Goal: Navigation & Orientation: Find specific page/section

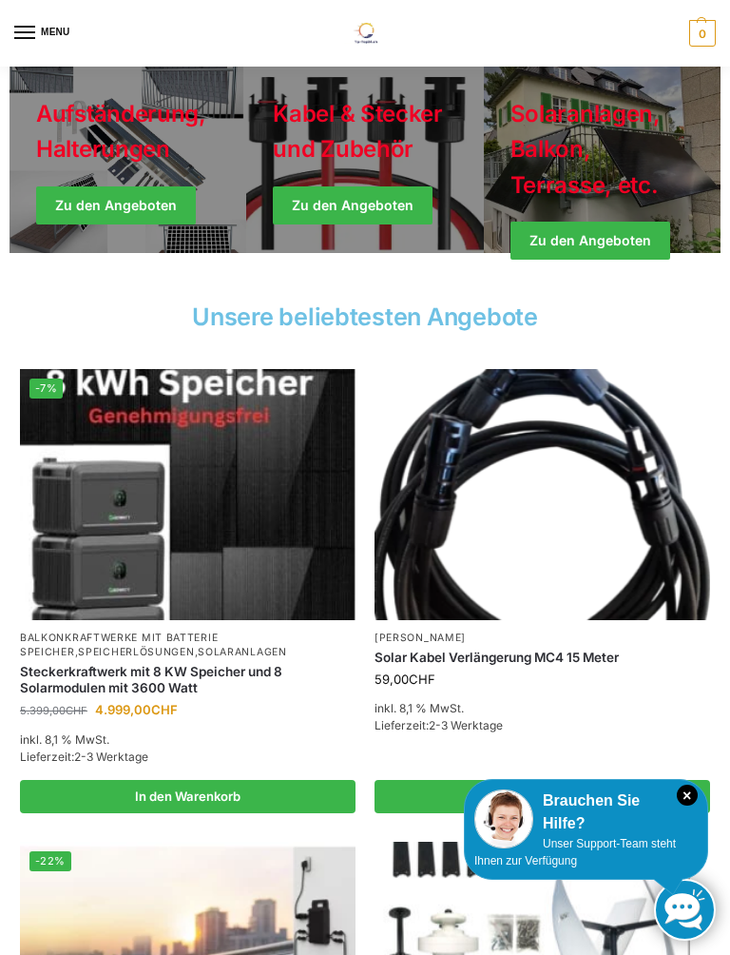
scroll to position [615, 0]
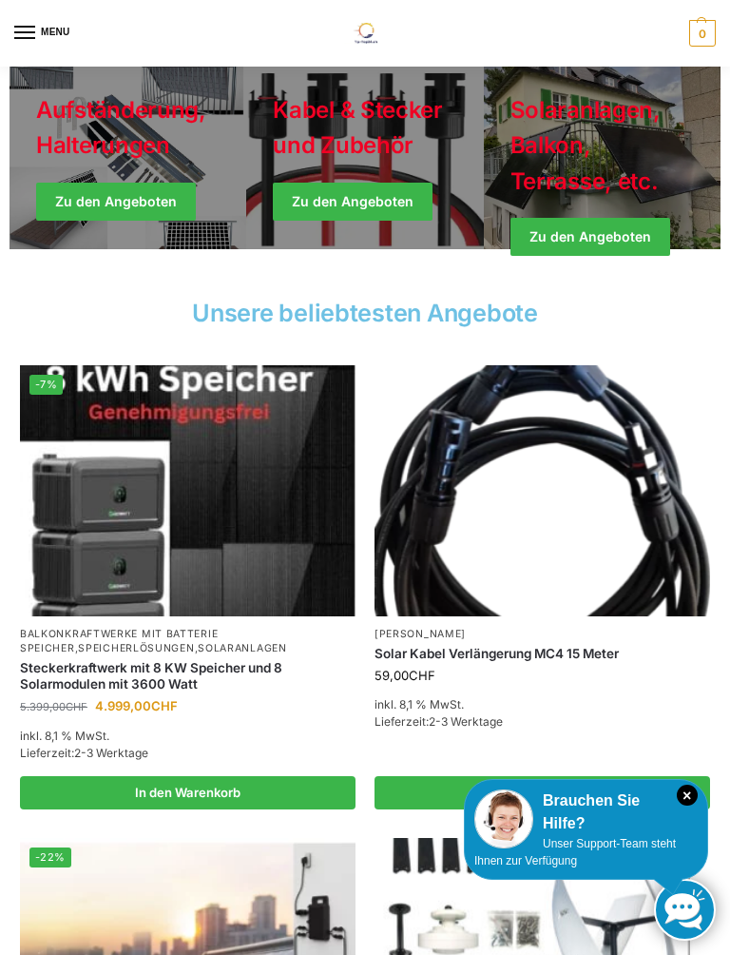
click at [614, 221] on link "Winter Jackets" at bounding box center [602, 154] width 237 height 190
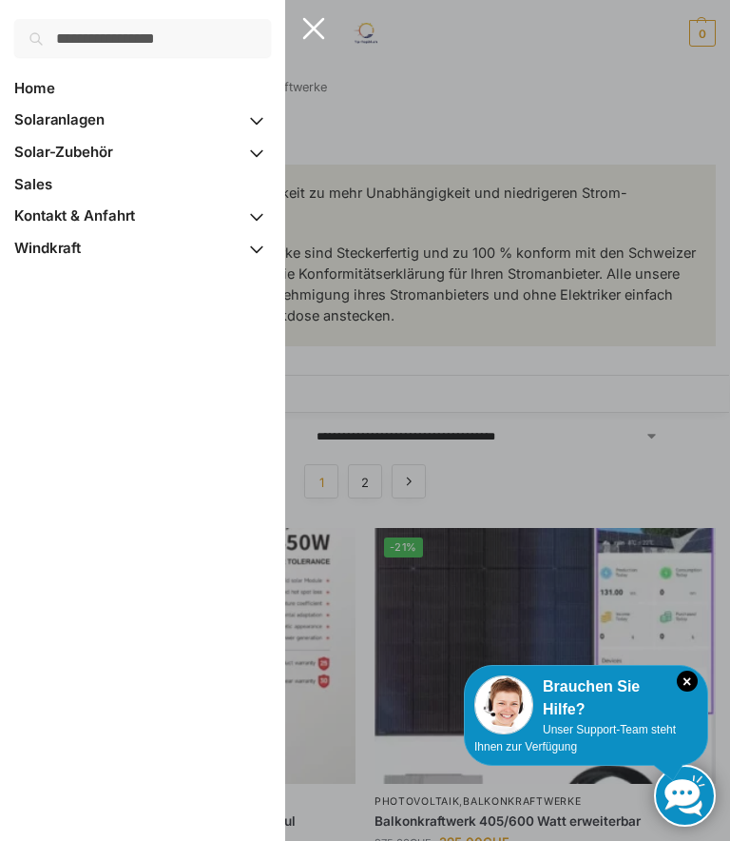
click at [62, 87] on link "Home" at bounding box center [142, 88] width 257 height 32
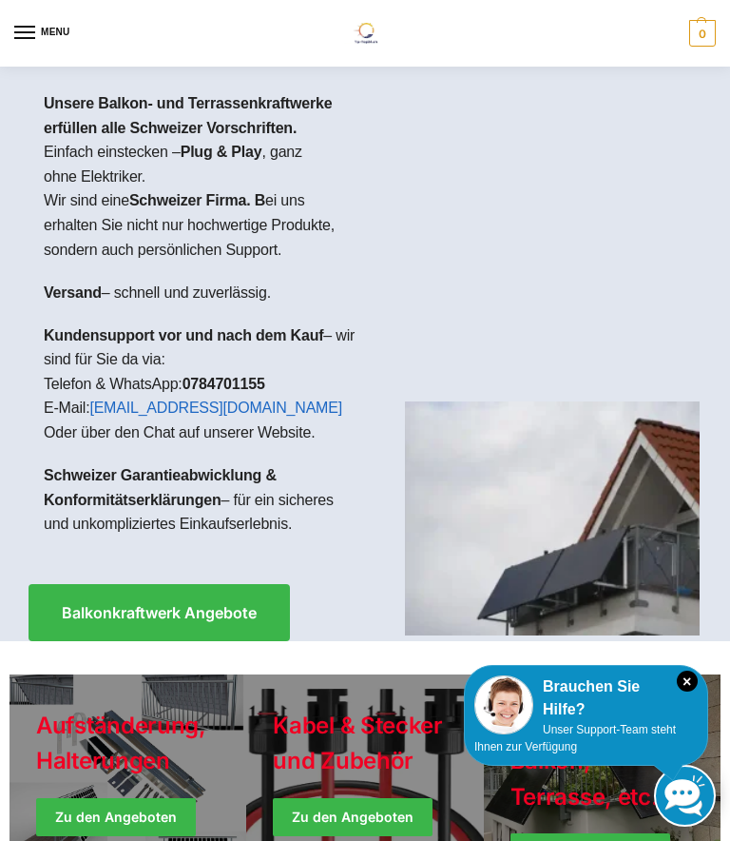
scroll to position [676, 0]
